Goal: Find specific page/section: Find specific page/section

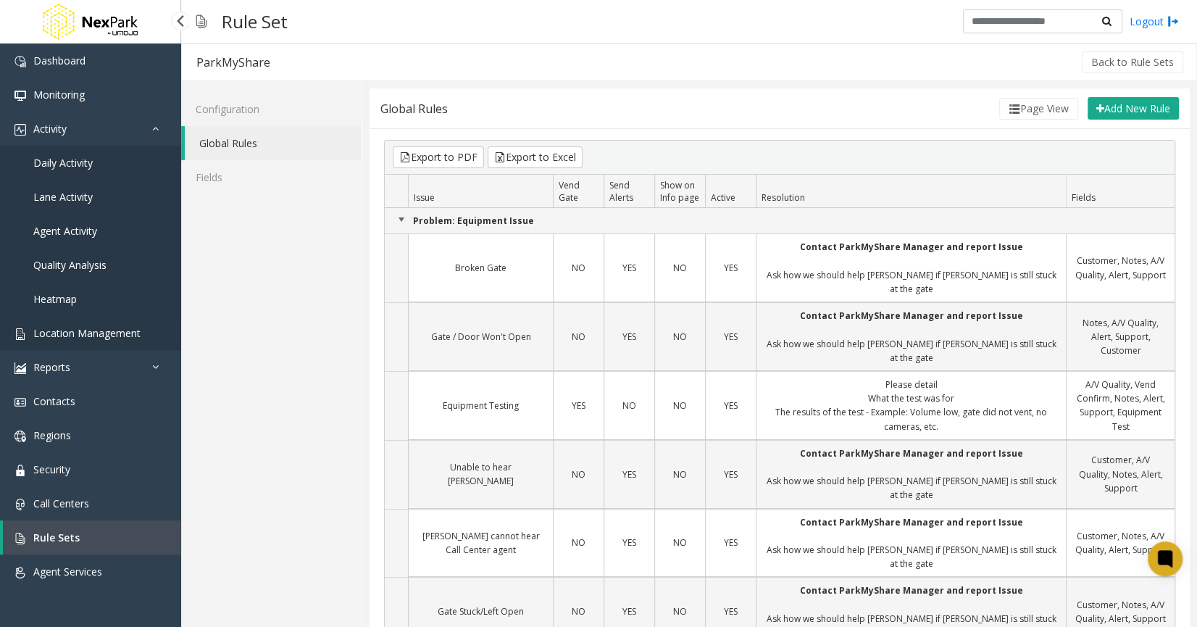
click at [125, 326] on link "Location Management" at bounding box center [90, 333] width 181 height 34
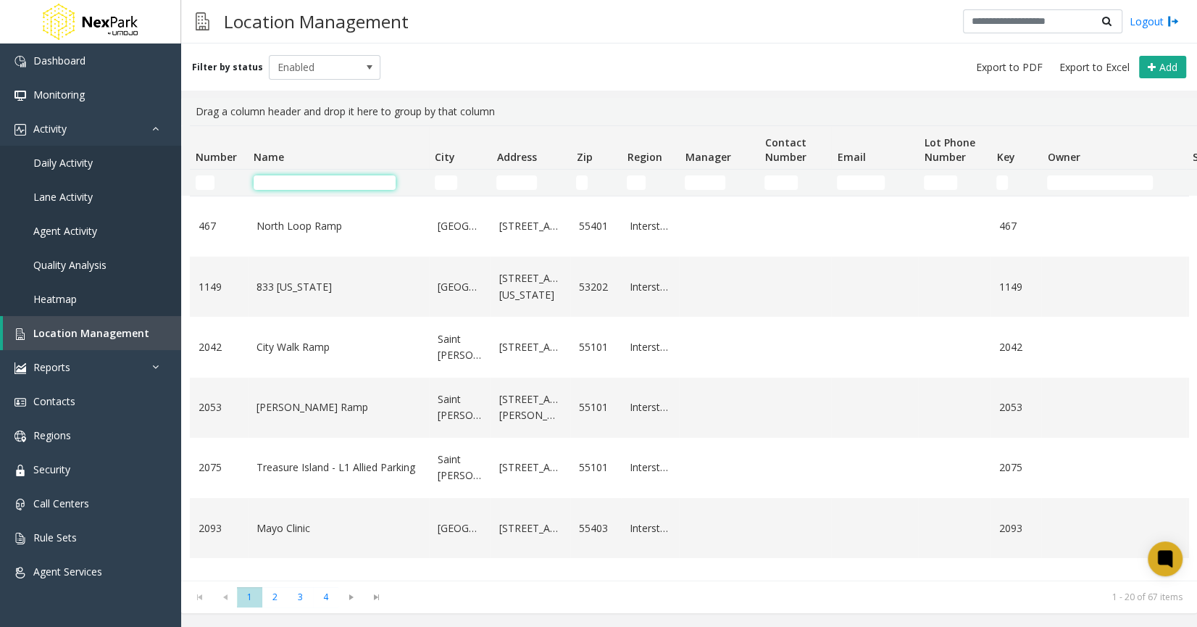
click at [301, 182] on input "Name Filter" at bounding box center [325, 182] width 142 height 14
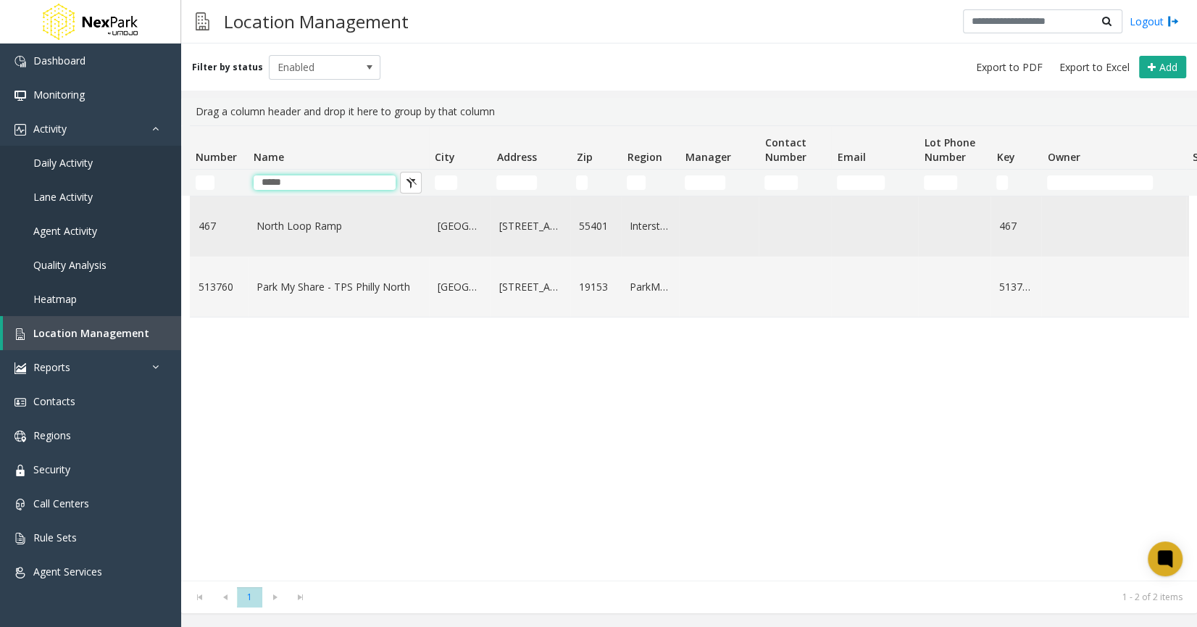
type input "*****"
click at [291, 236] on td "North Loop Ramp" at bounding box center [338, 226] width 181 height 60
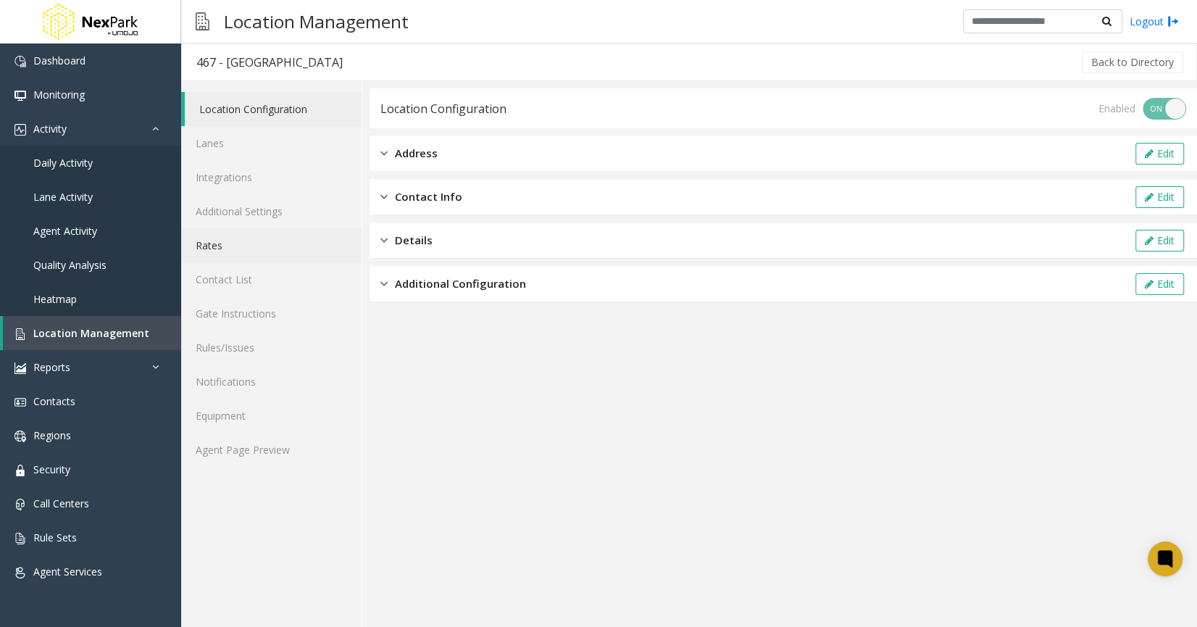
click at [242, 244] on link "Rates" at bounding box center [271, 245] width 180 height 34
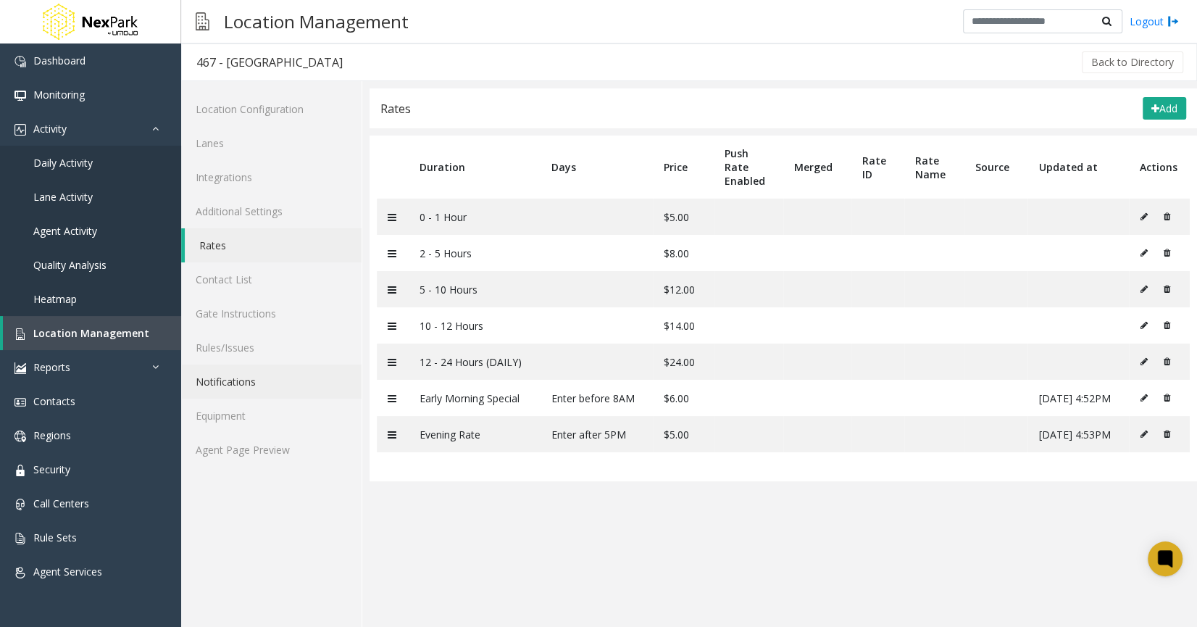
click at [267, 385] on link "Notifications" at bounding box center [271, 381] width 180 height 34
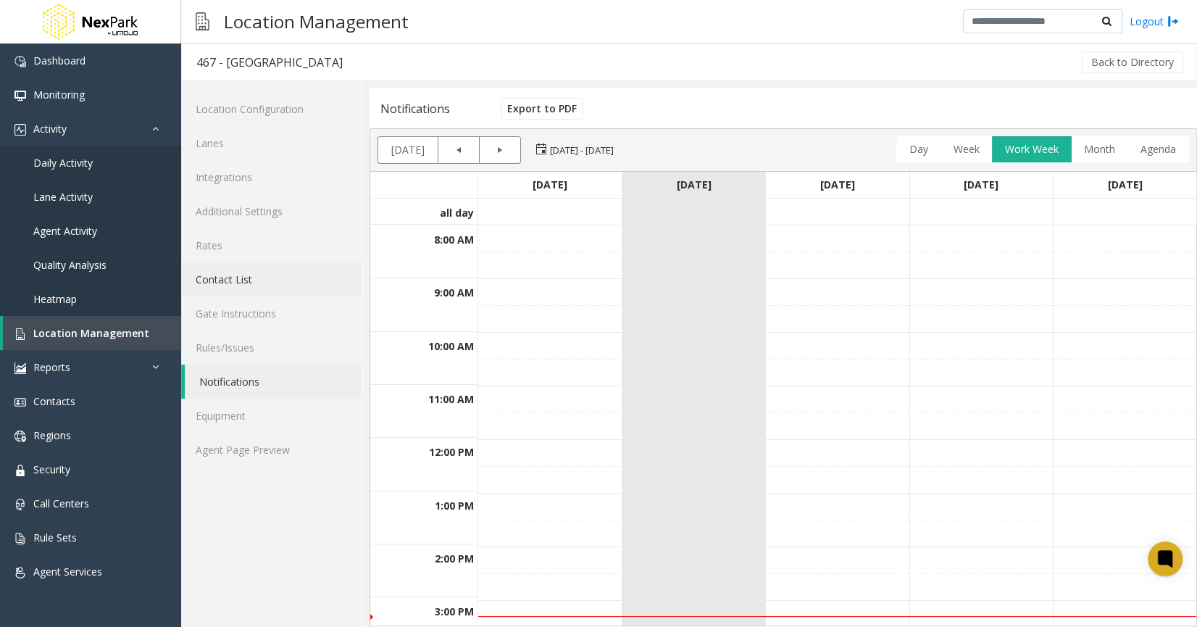
click at [241, 273] on link "Contact List" at bounding box center [271, 279] width 180 height 34
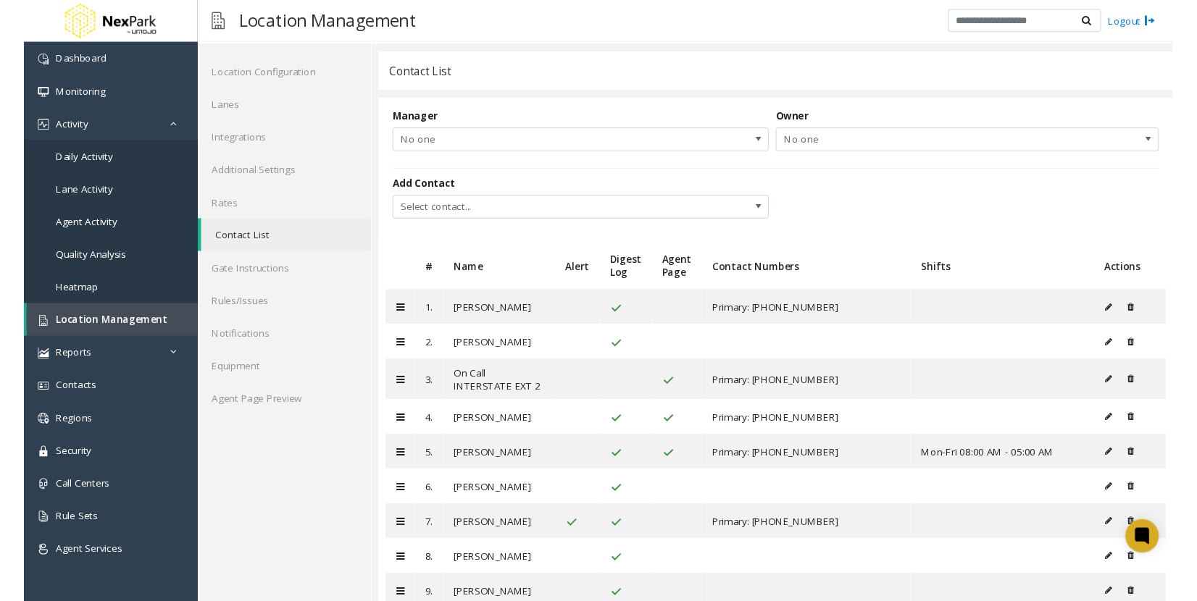
scroll to position [64, 0]
